Goal: Navigation & Orientation: Go to known website

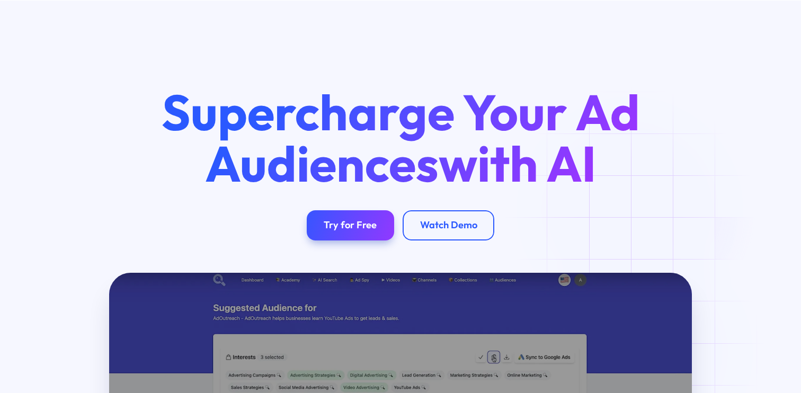
scroll to position [1648, 0]
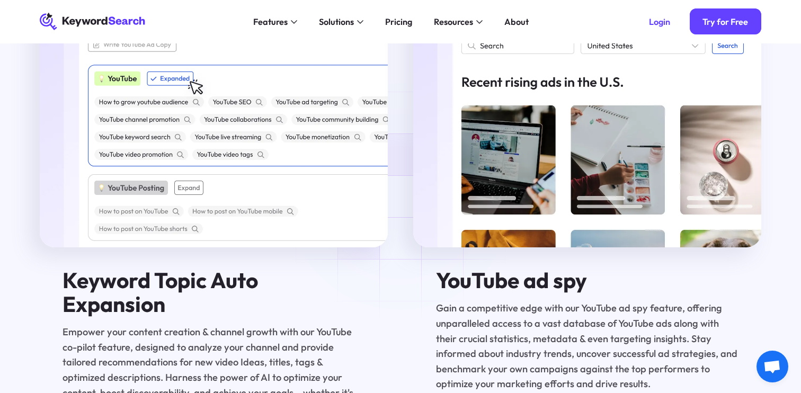
scroll to position [1913, 0]
